Goal: Transaction & Acquisition: Purchase product/service

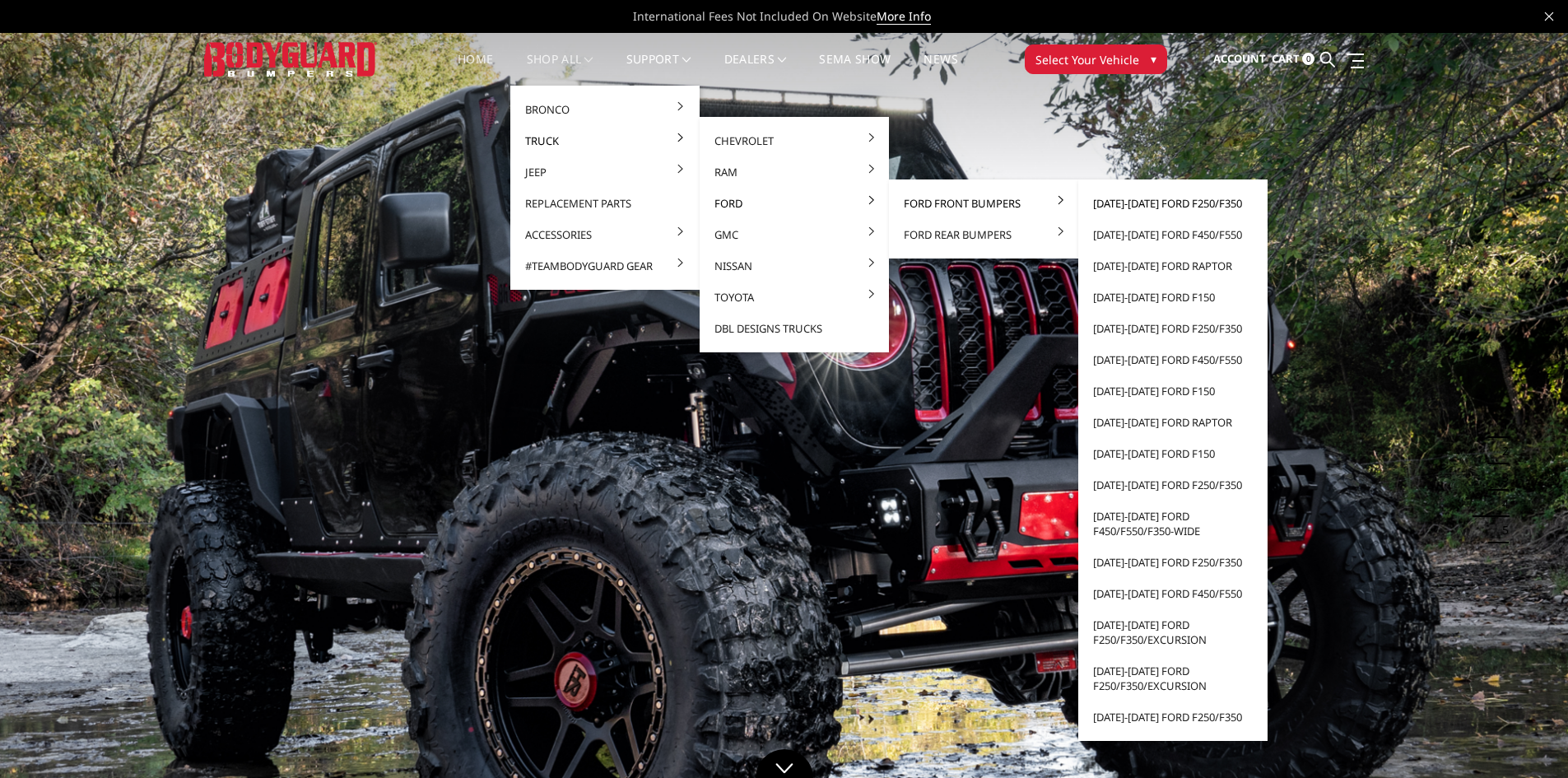
click at [1183, 200] on link "[DATE]-[DATE] Ford F250/F350" at bounding box center [1173, 204] width 176 height 31
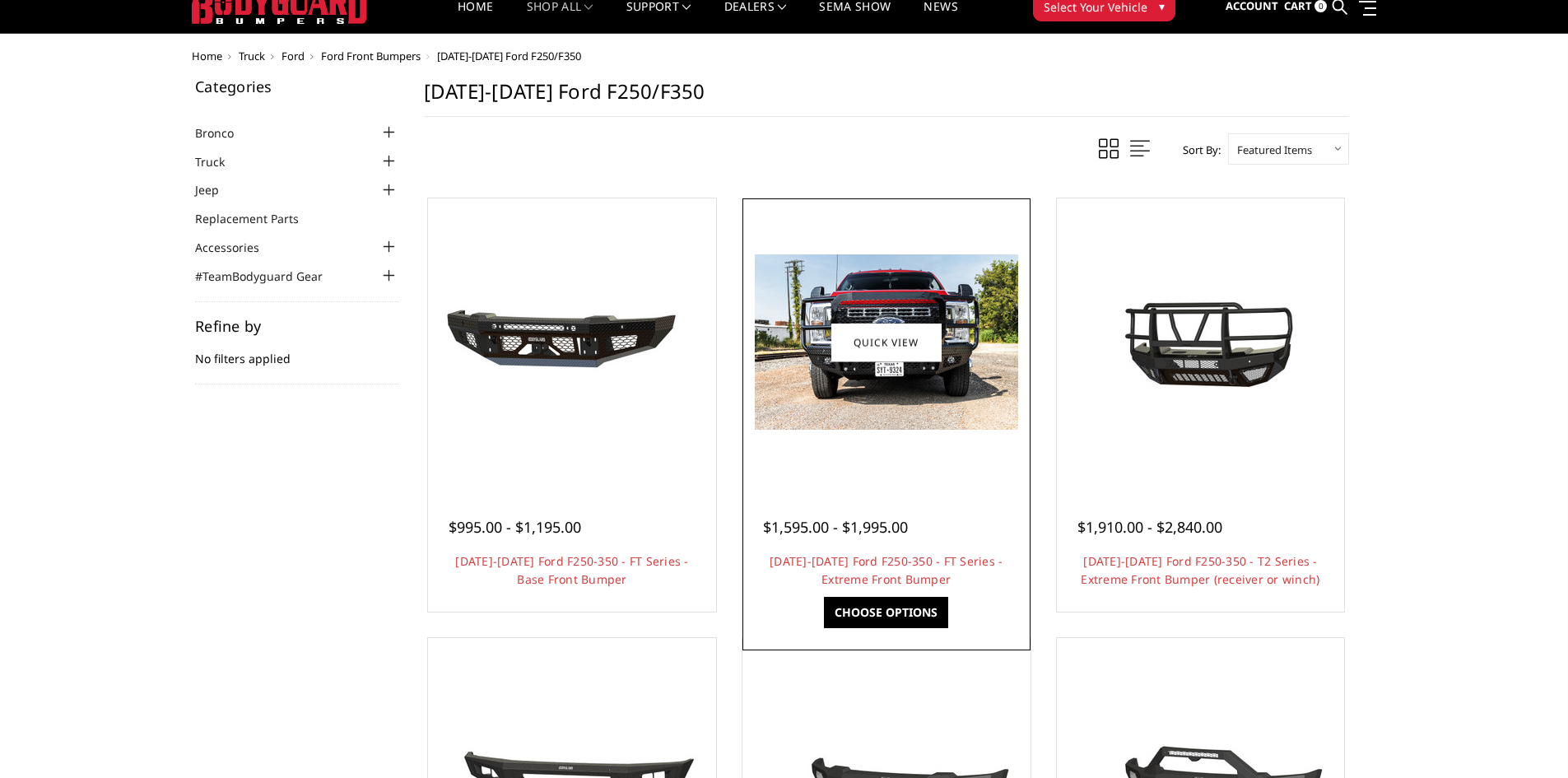
scroll to position [82, 0]
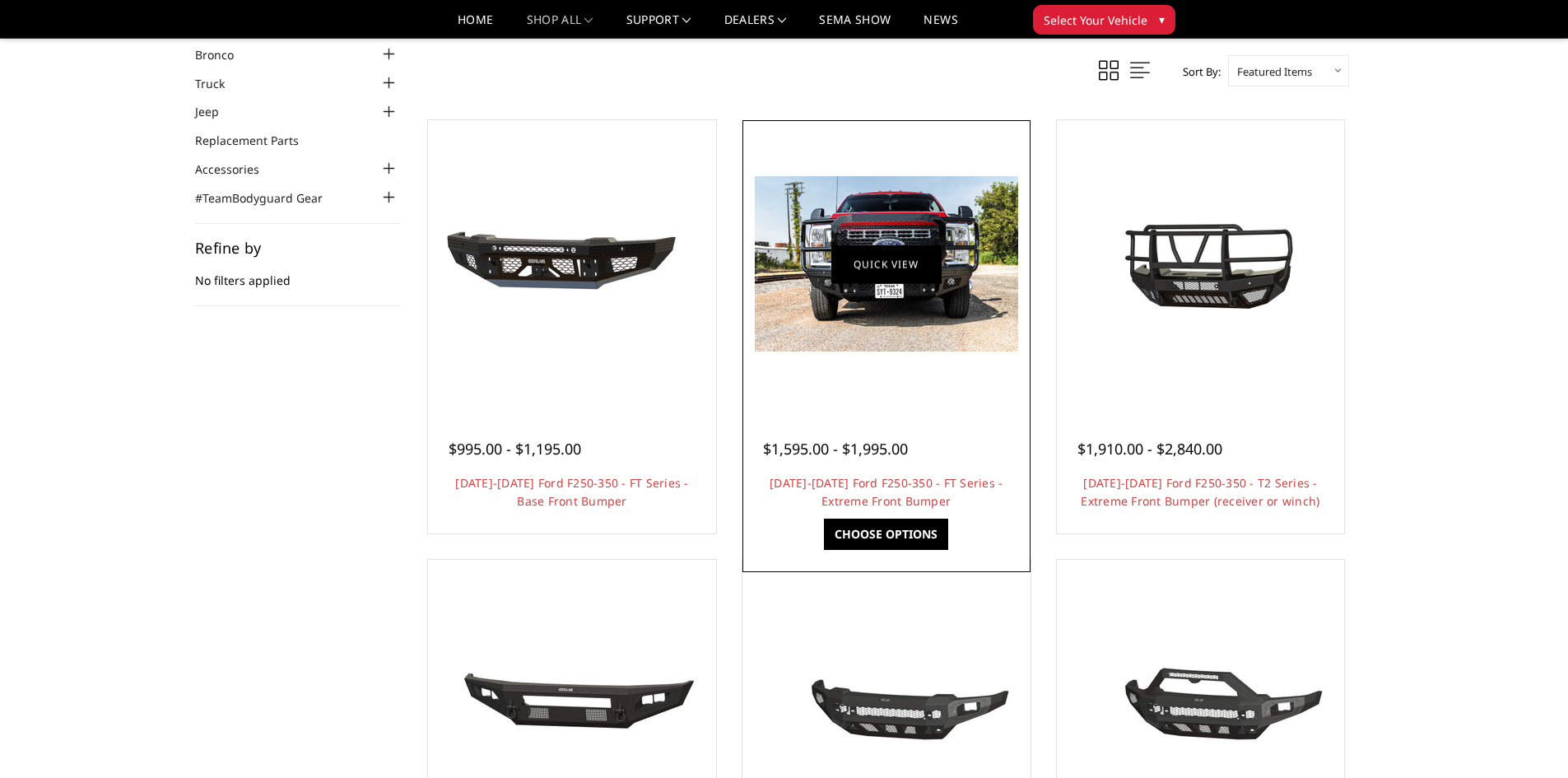
click at [907, 265] on link "Quick view" at bounding box center [886, 264] width 111 height 39
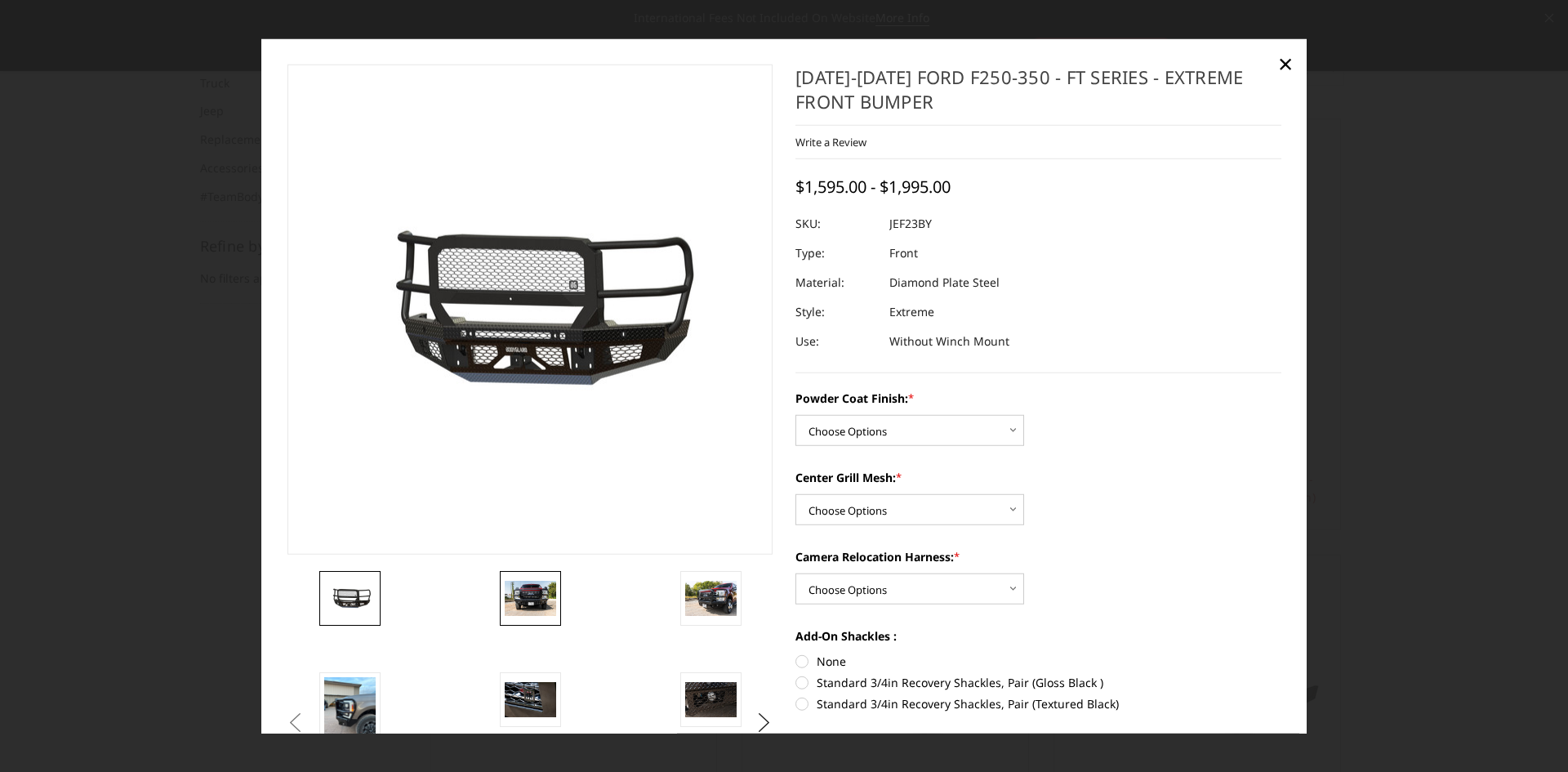
click at [538, 605] on img at bounding box center [530, 597] width 51 height 34
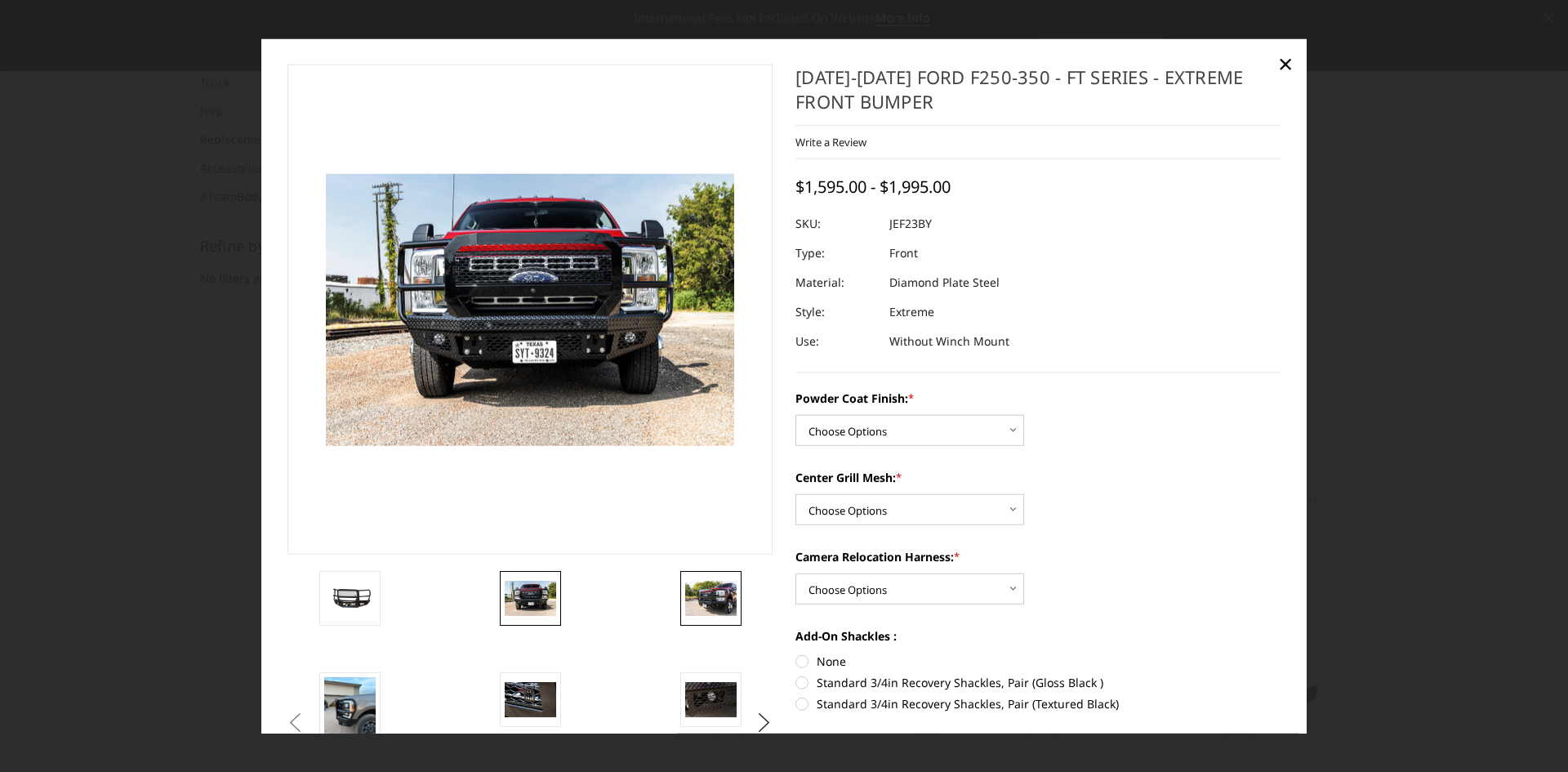
click at [706, 574] on link at bounding box center [711, 598] width 61 height 54
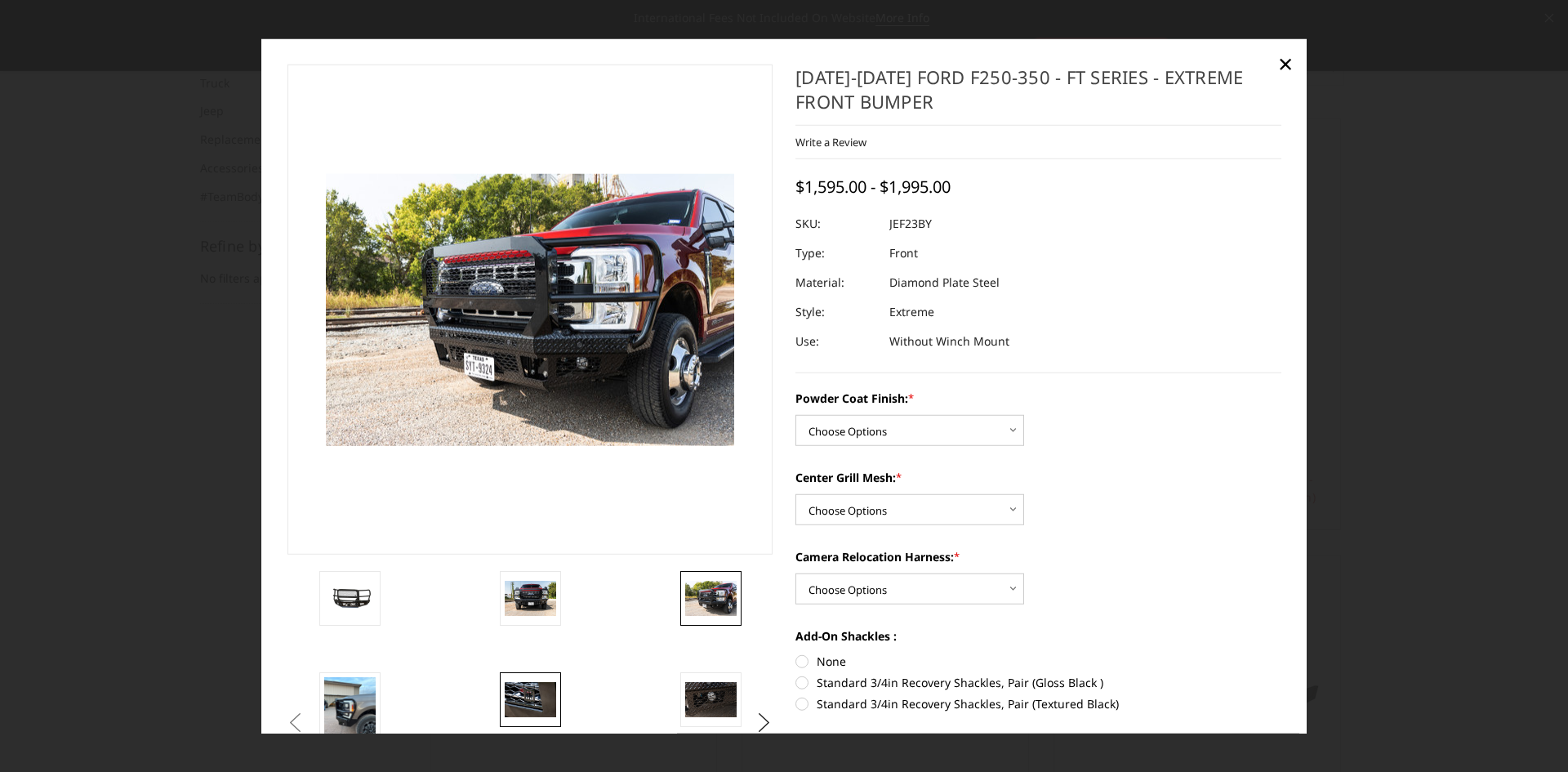
click at [516, 697] on img at bounding box center [530, 698] width 51 height 34
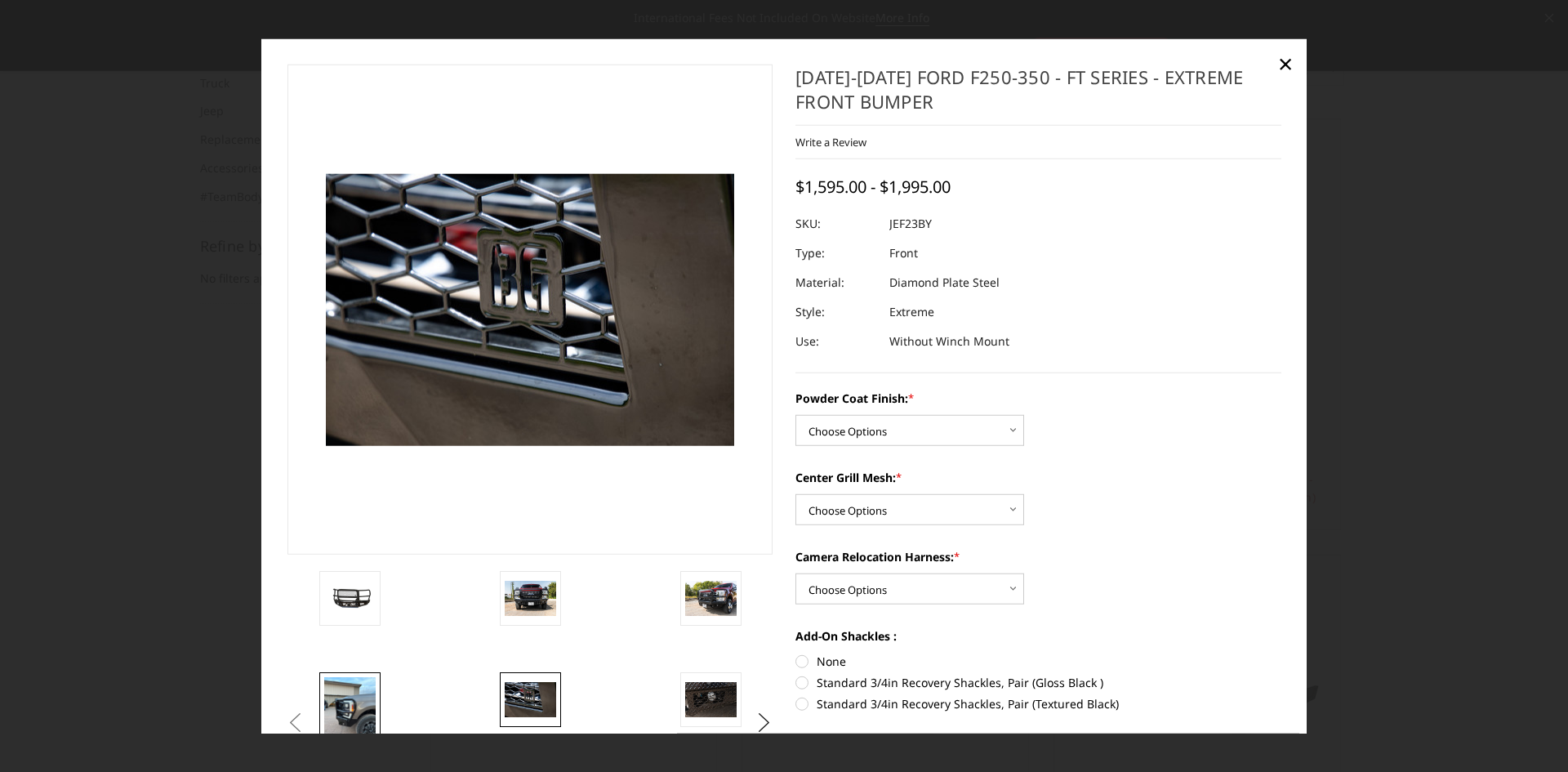
click at [342, 698] on img at bounding box center [350, 711] width 51 height 69
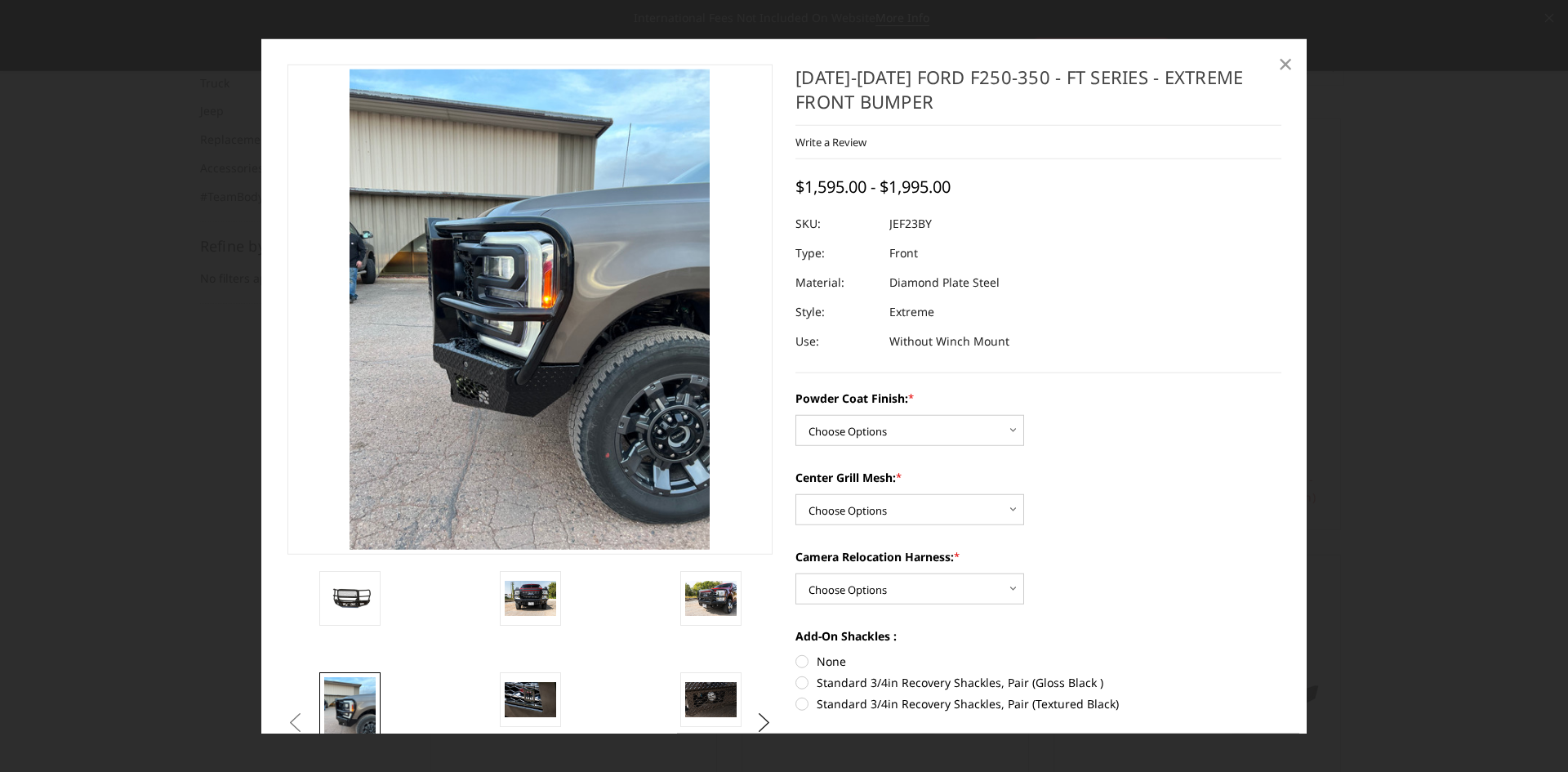
click at [1284, 64] on span "×" at bounding box center [1285, 63] width 15 height 35
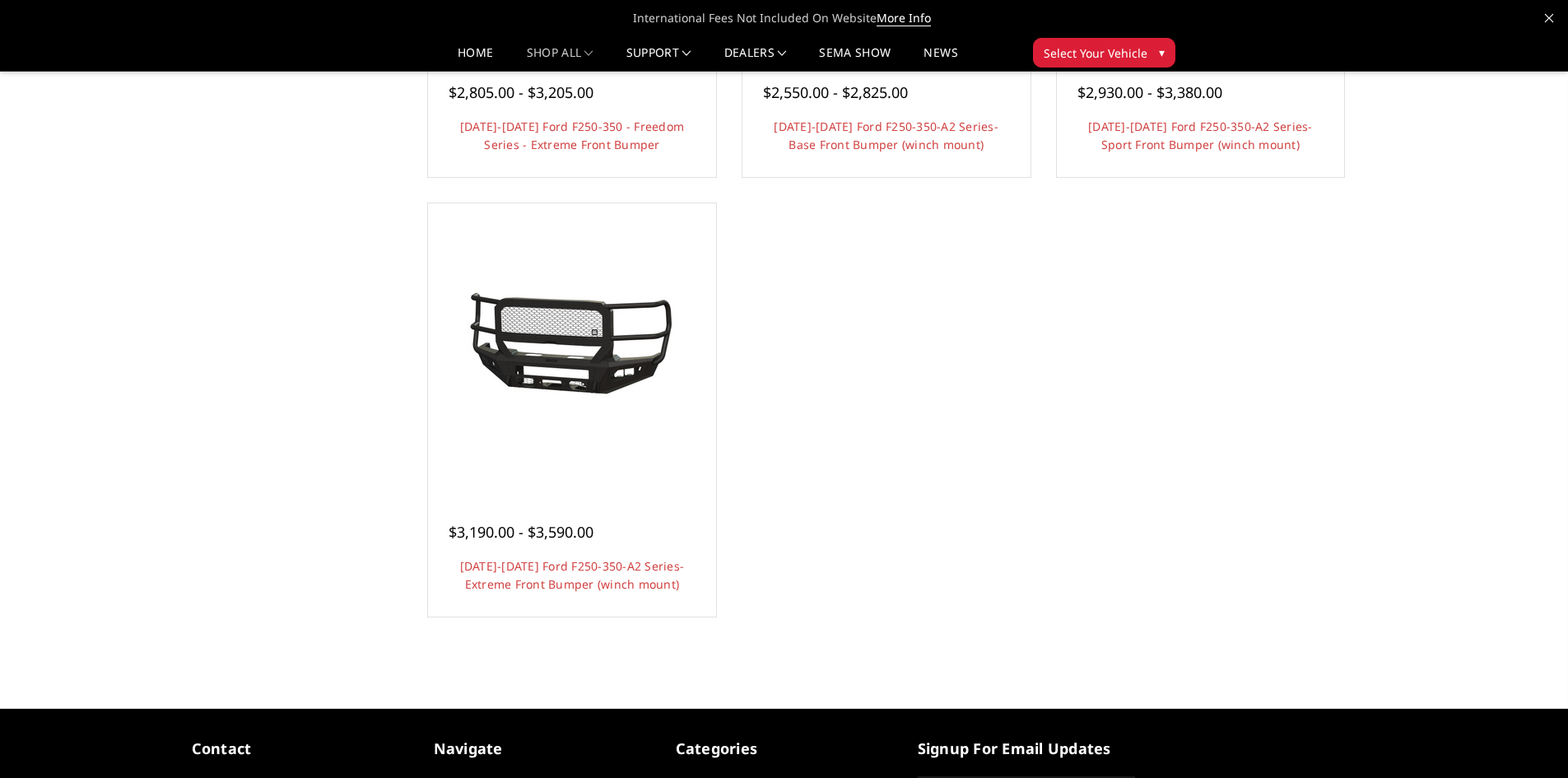
scroll to position [905, 0]
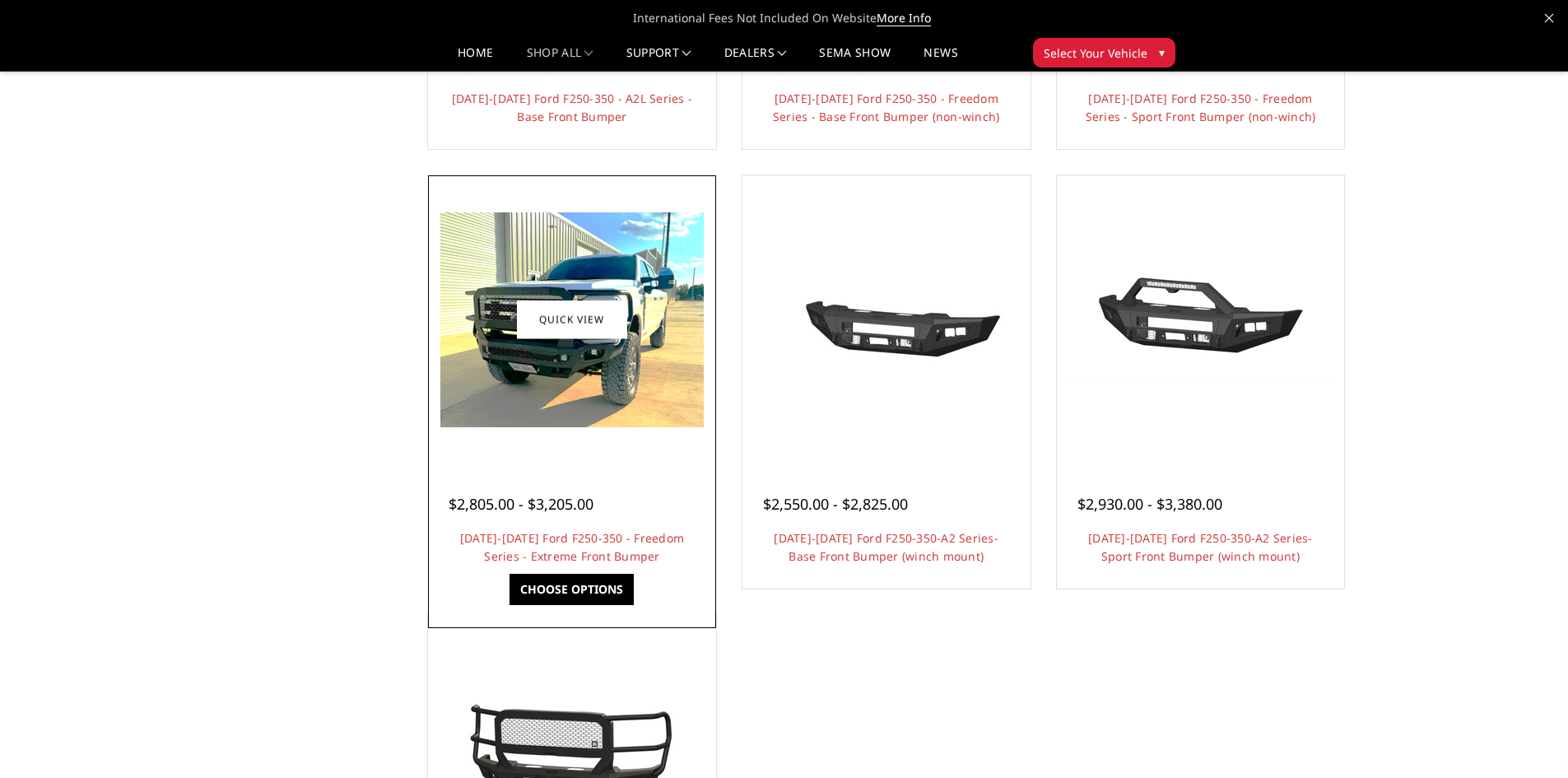
click at [612, 376] on img at bounding box center [571, 320] width 263 height 215
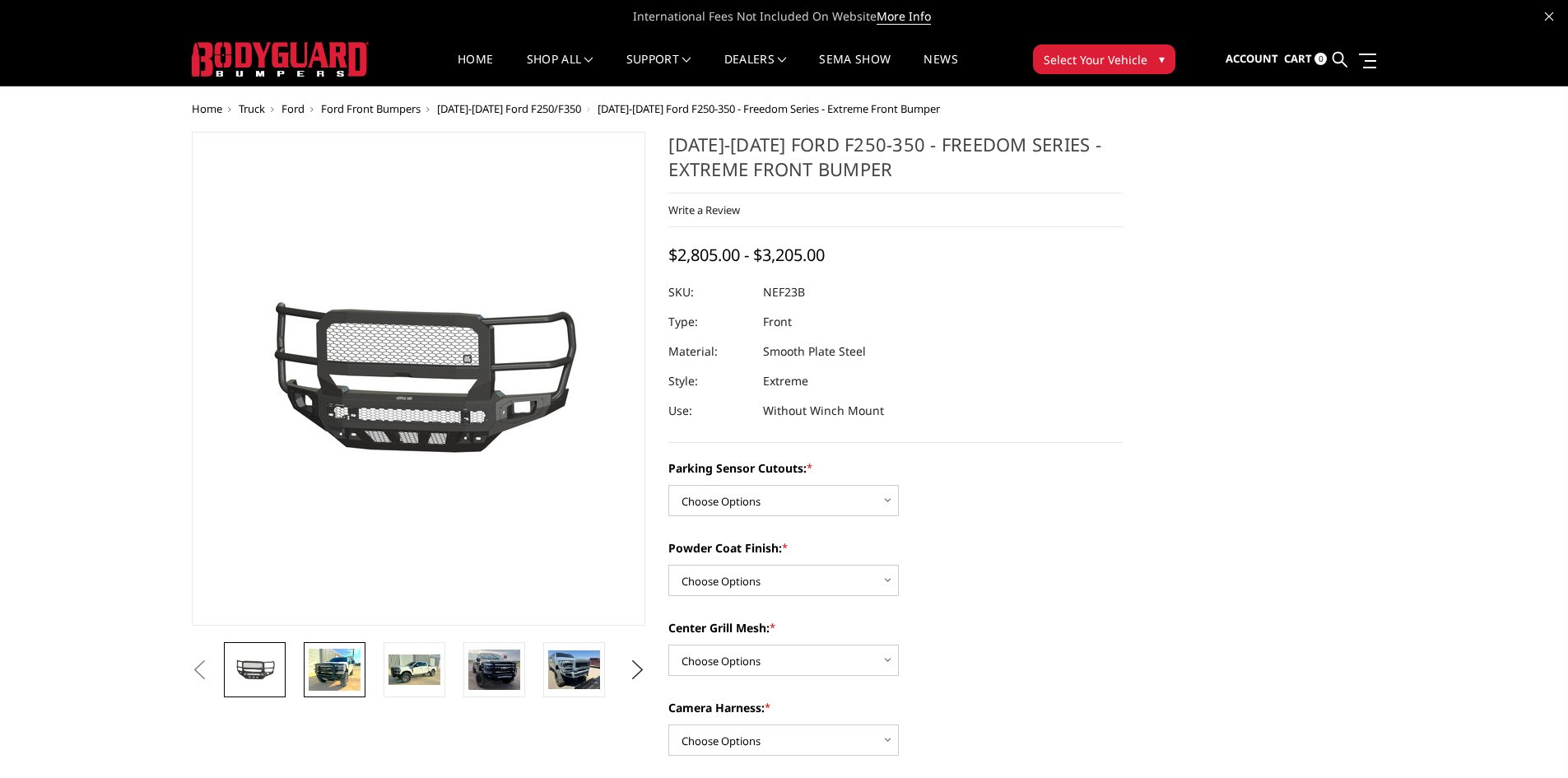
click at [354, 671] on img at bounding box center [334, 669] width 52 height 42
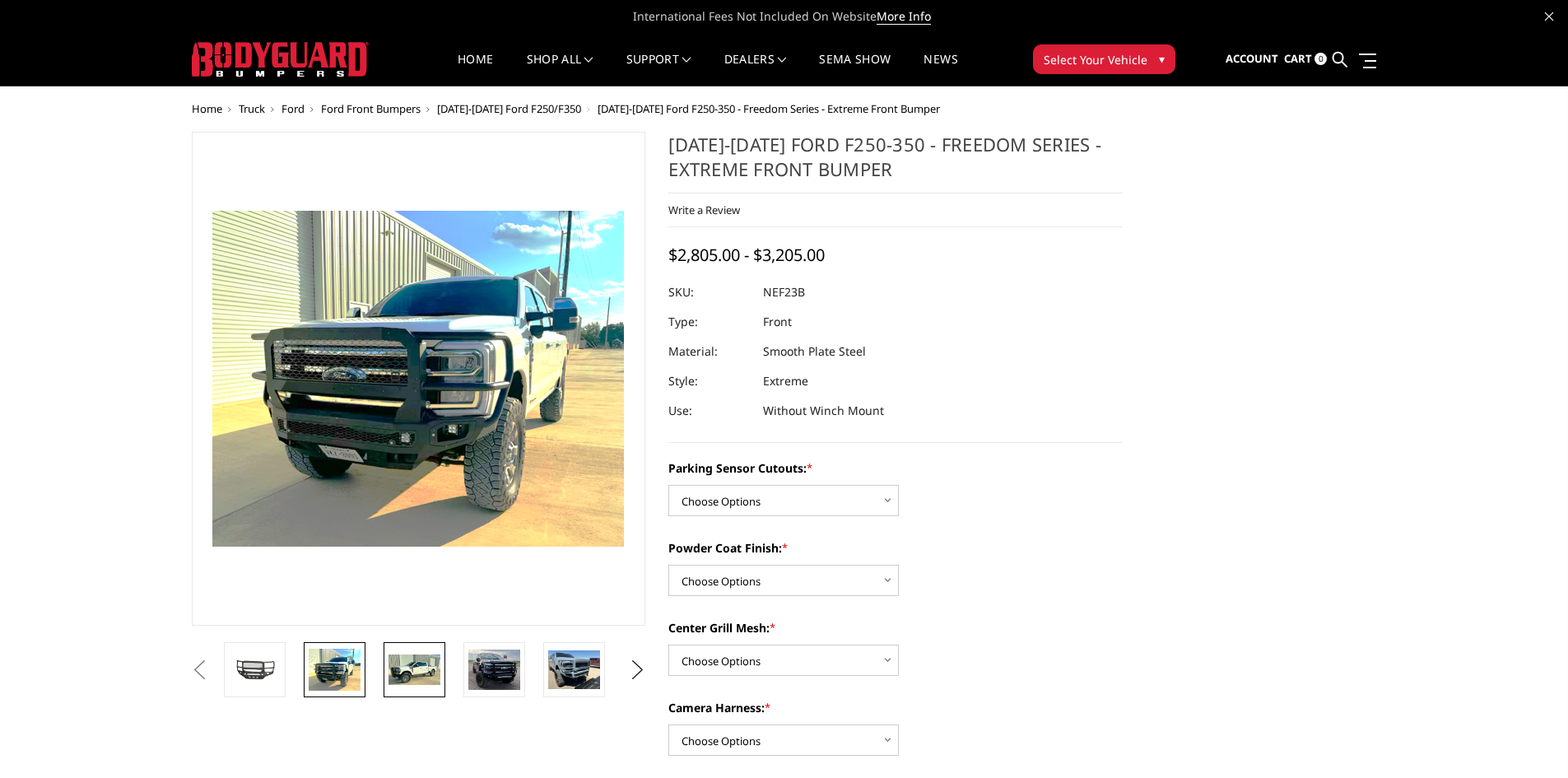
click at [421, 677] on img at bounding box center [414, 670] width 52 height 31
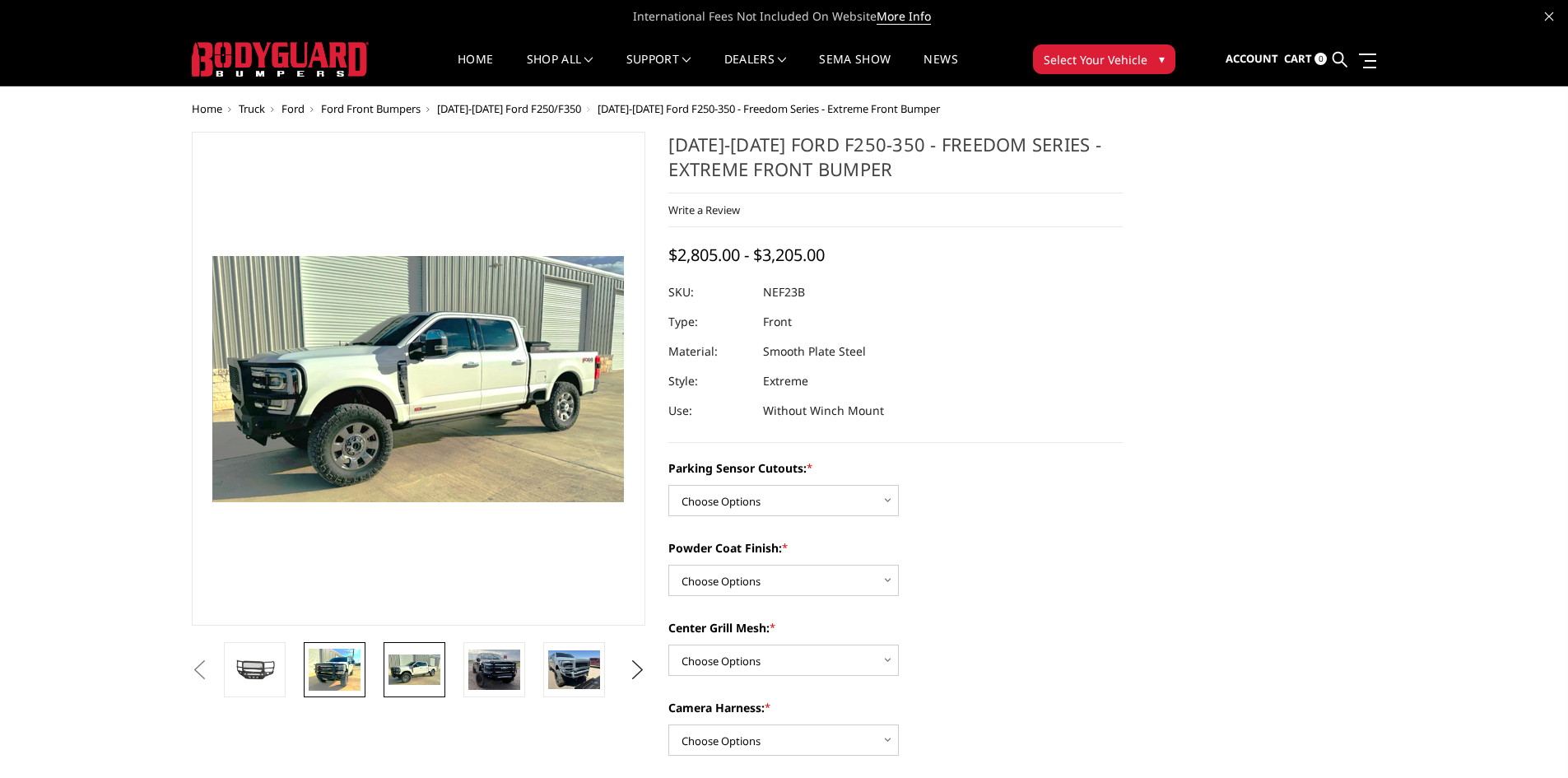
click at [339, 682] on img at bounding box center [334, 669] width 52 height 42
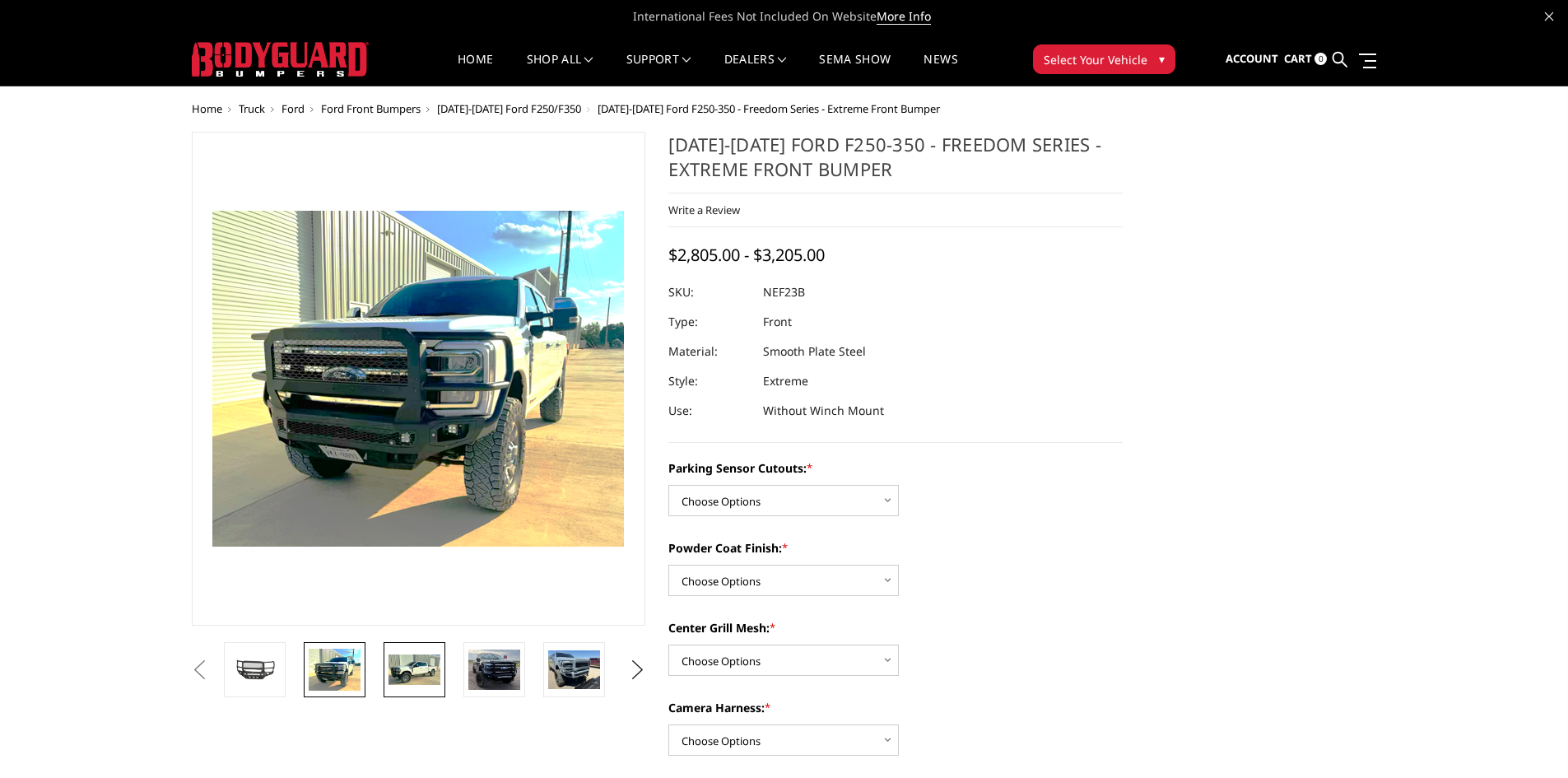
click at [441, 670] on link at bounding box center [414, 669] width 62 height 55
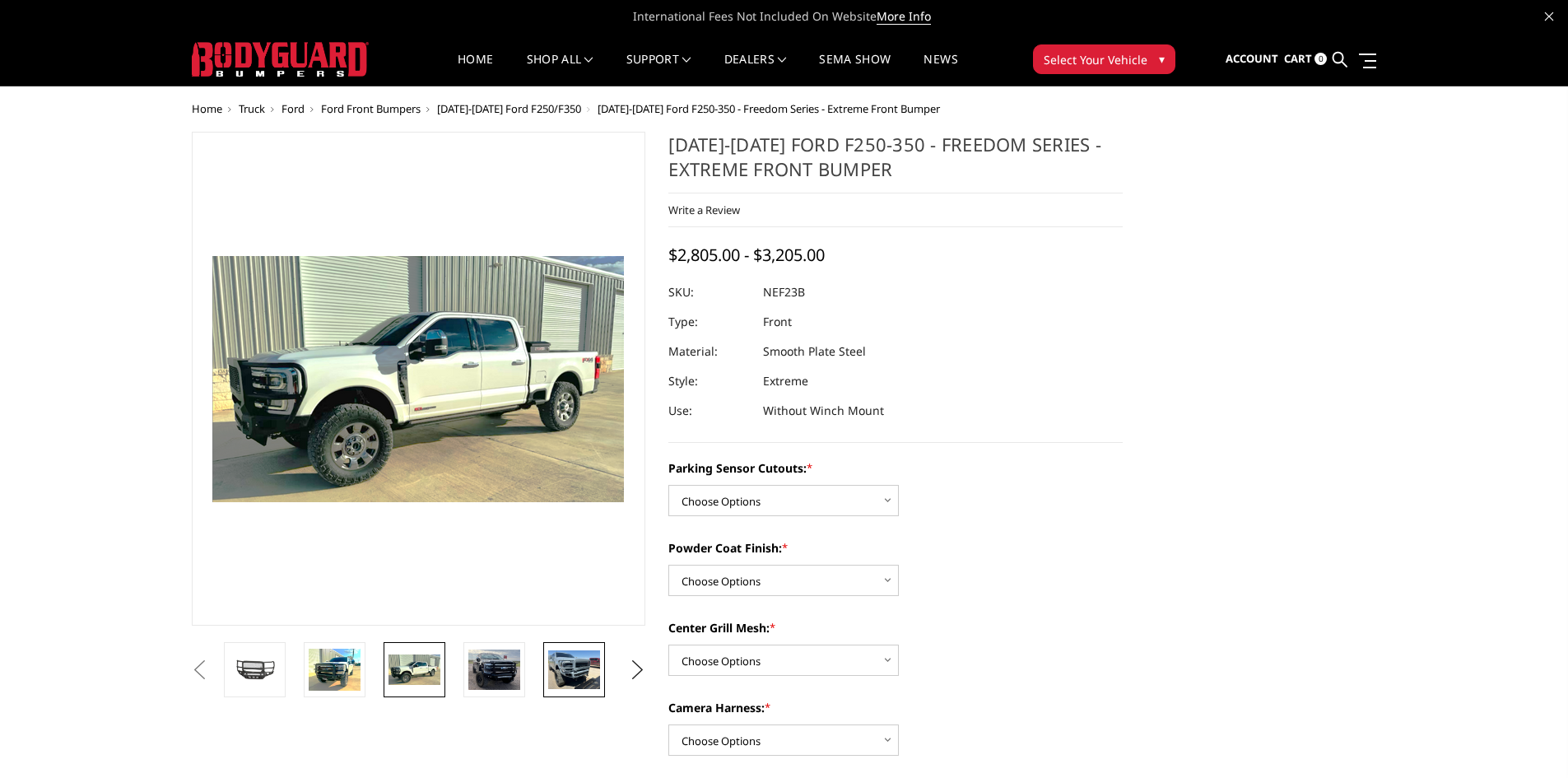
click at [583, 677] on img at bounding box center [573, 670] width 52 height 39
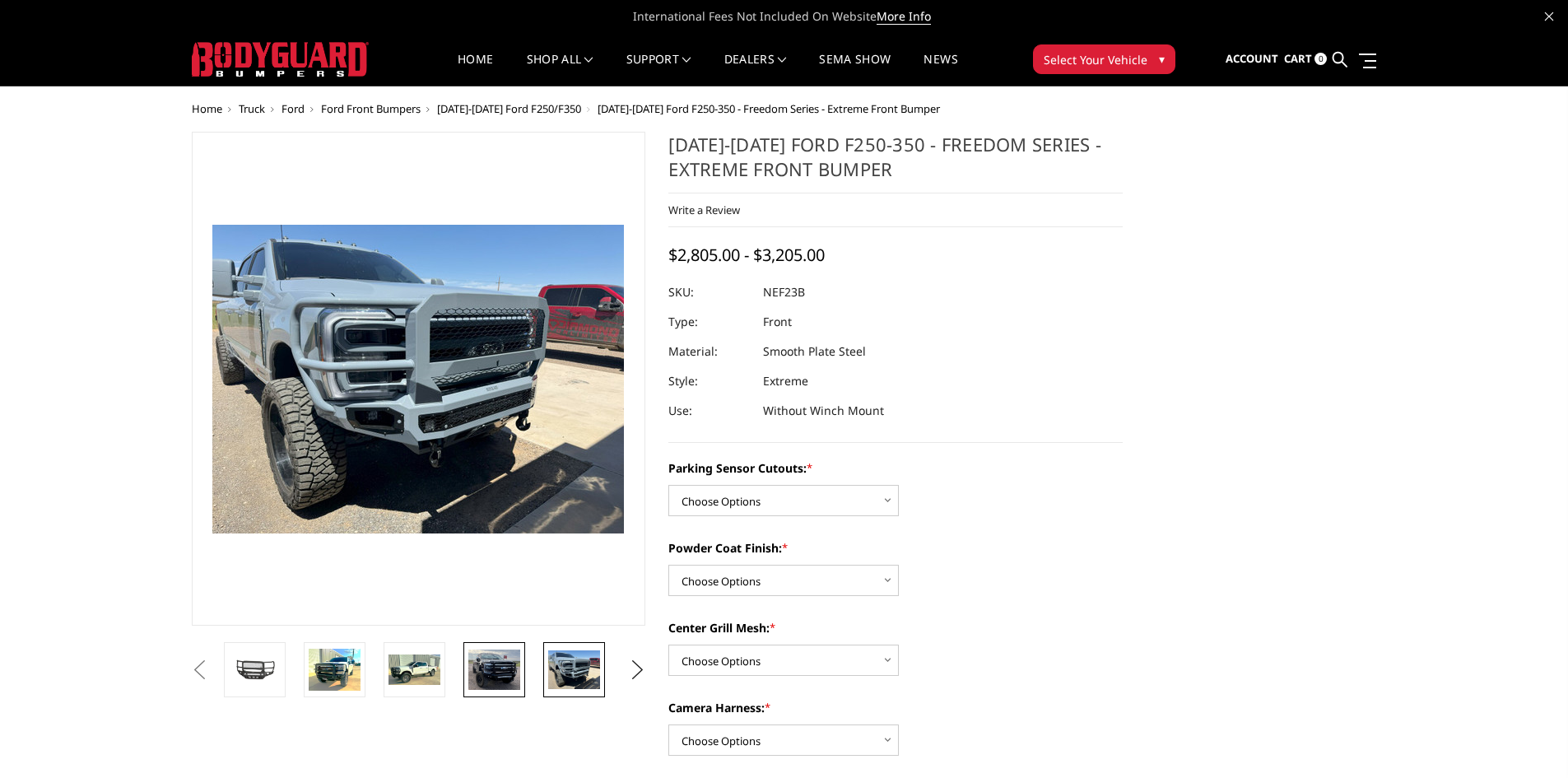
click at [520, 679] on img at bounding box center [494, 669] width 52 height 40
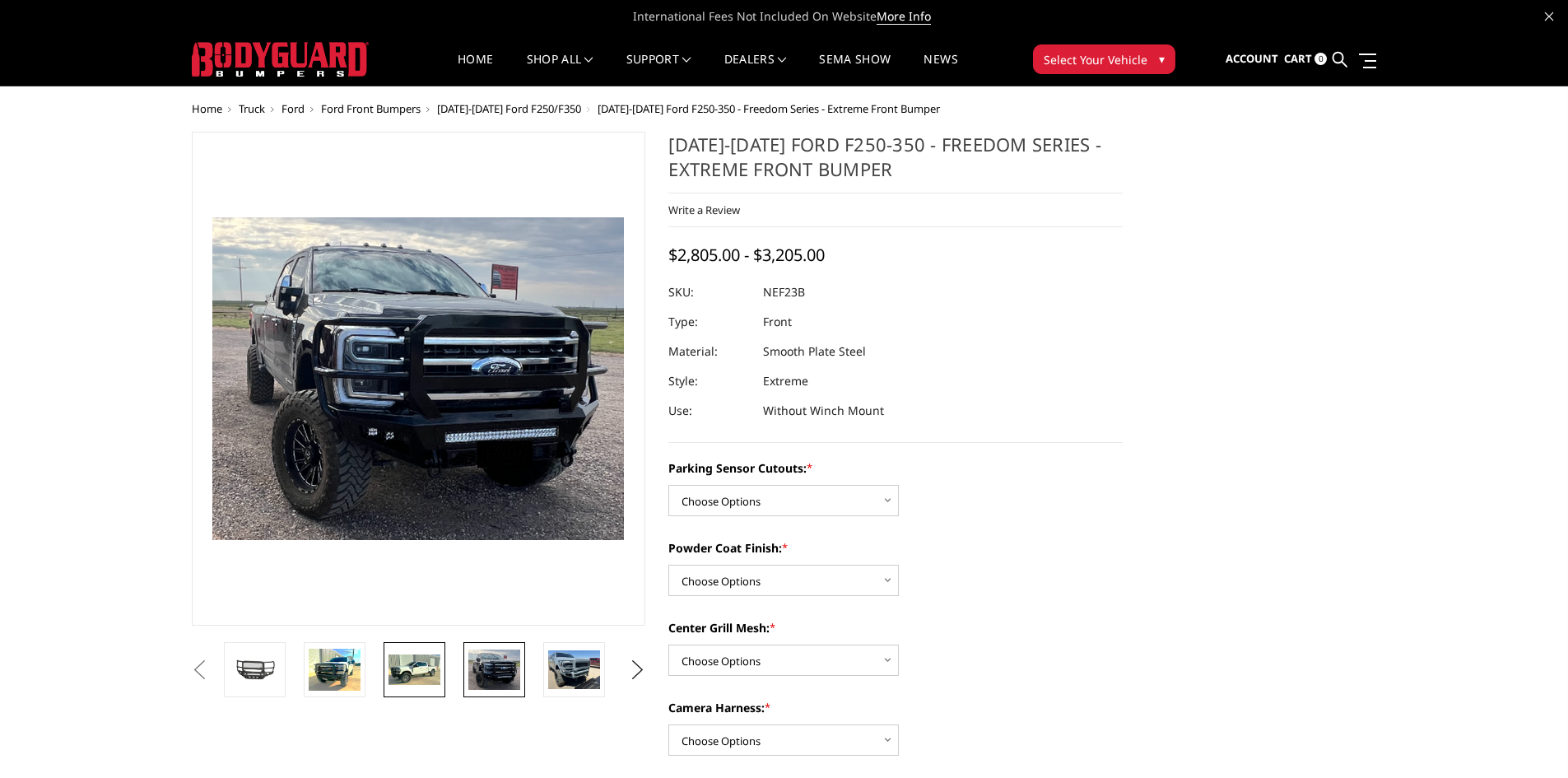
click at [418, 681] on img at bounding box center [414, 670] width 52 height 31
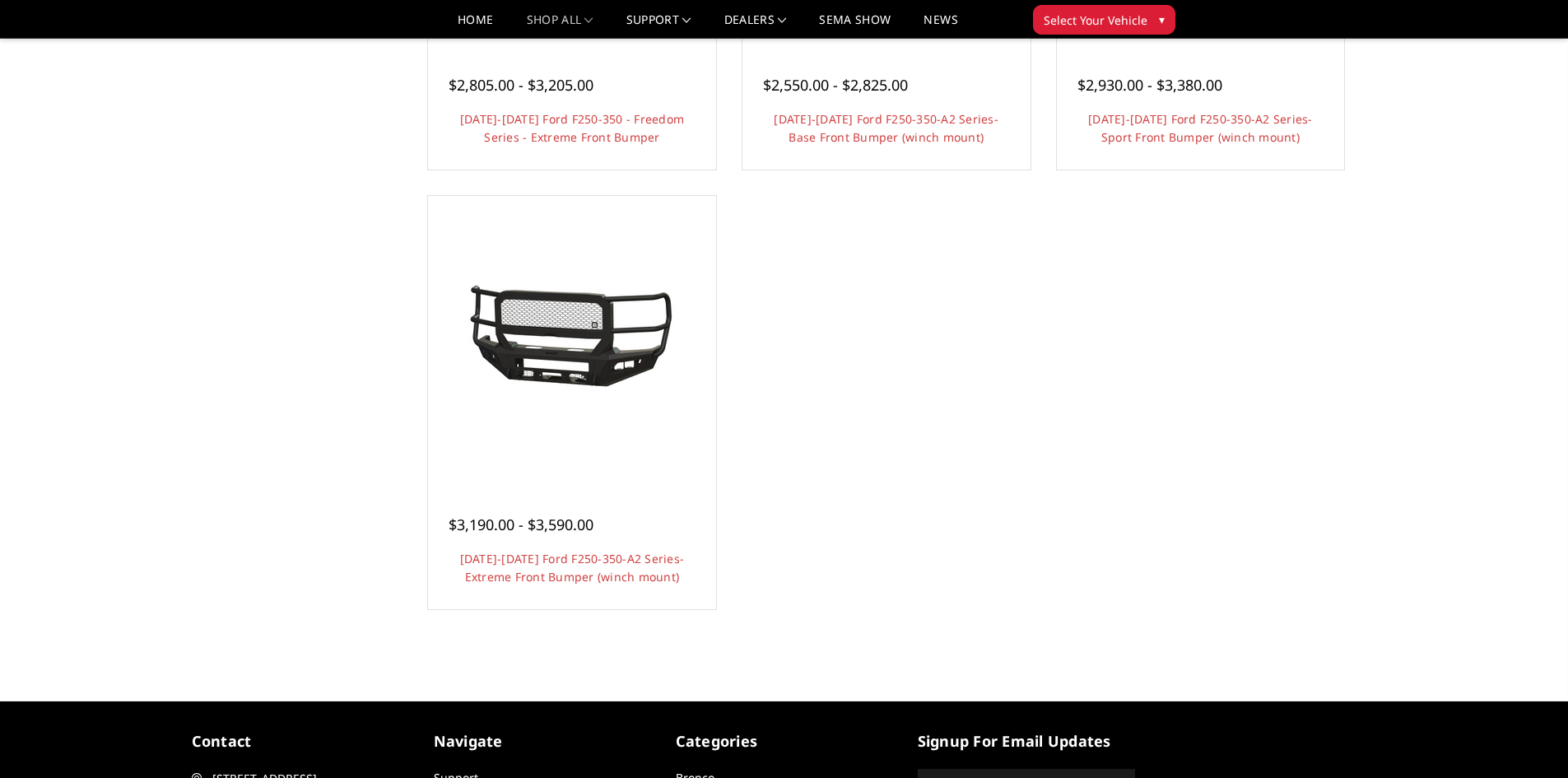
scroll to position [1399, 0]
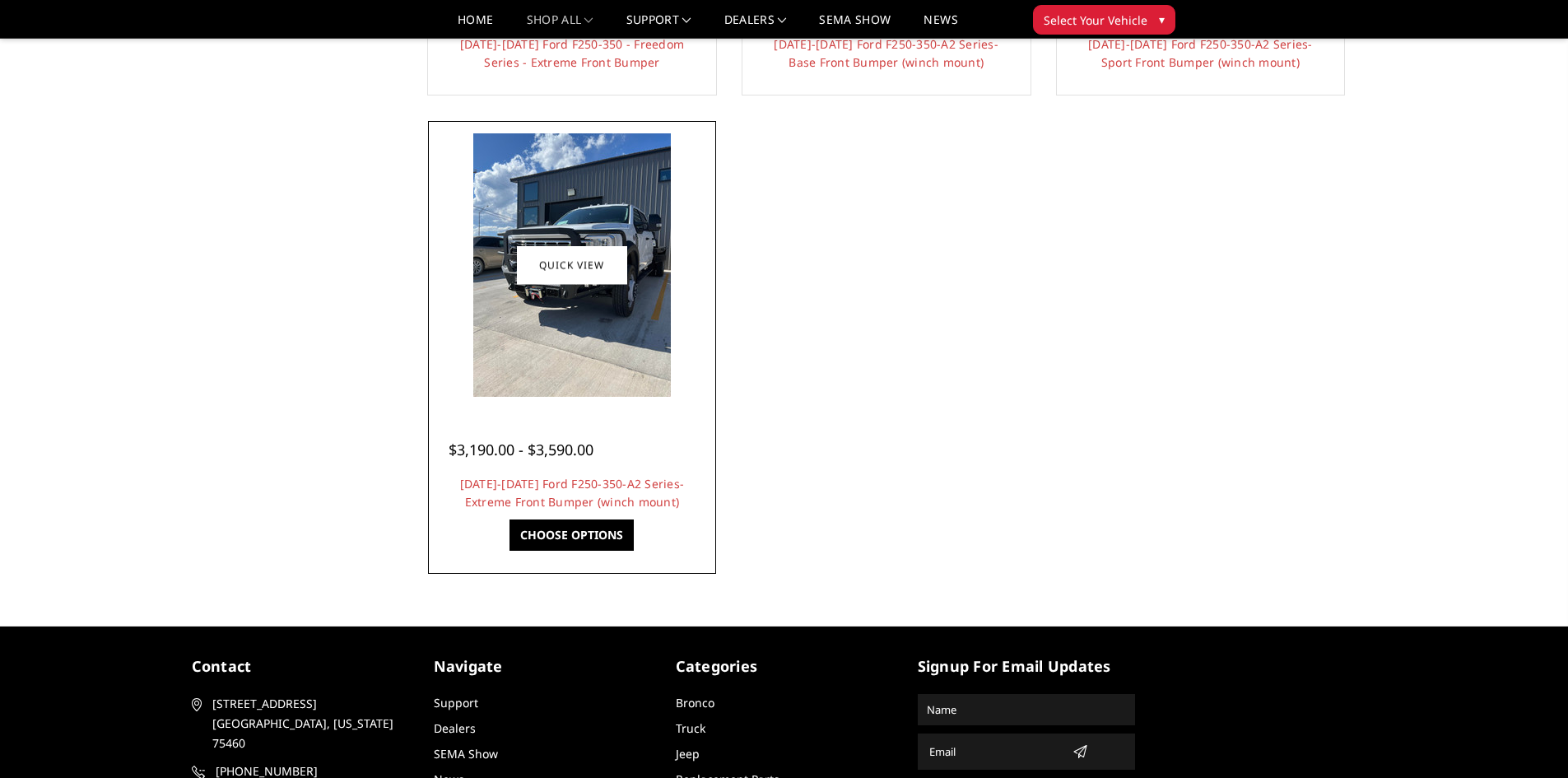
click at [606, 352] on img at bounding box center [572, 264] width 198 height 263
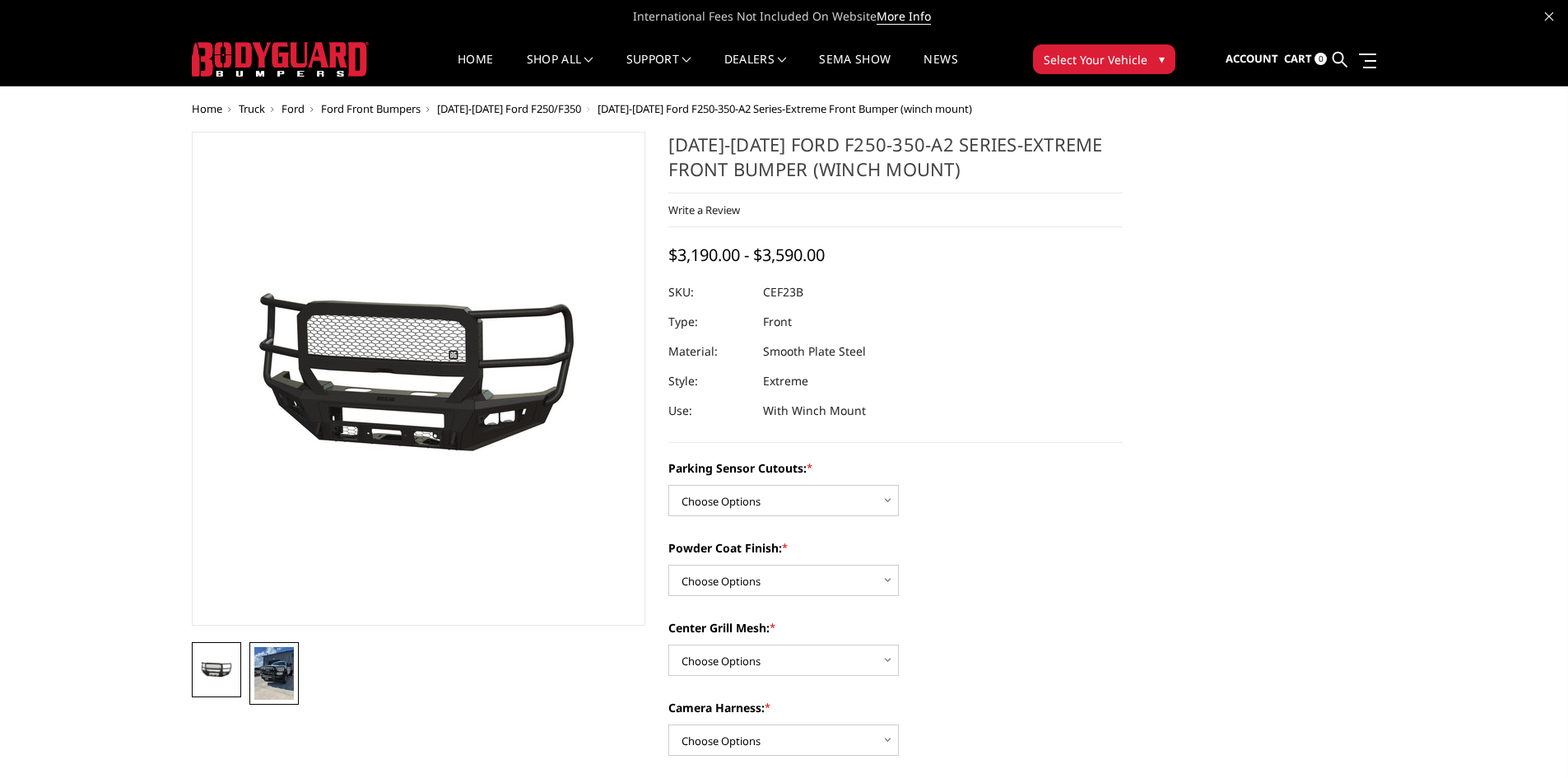
click at [273, 674] on img at bounding box center [274, 673] width 39 height 53
